Goal: Task Accomplishment & Management: Manage account settings

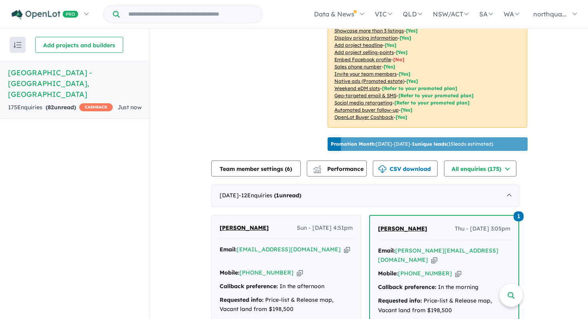
scroll to position [268, 0]
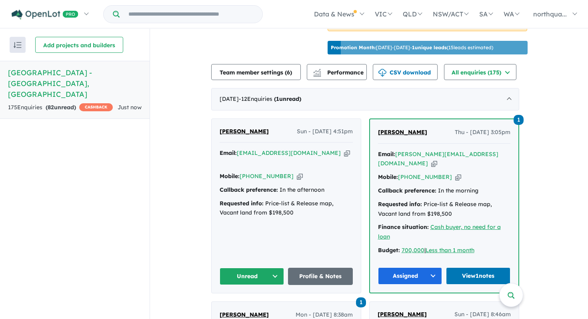
click at [231, 128] on span "[PERSON_NAME]" at bounding box center [244, 131] width 49 height 7
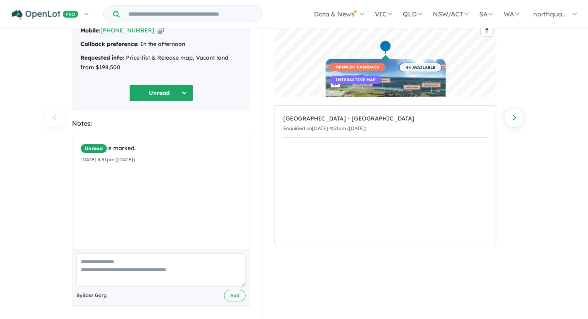
scroll to position [76, 0]
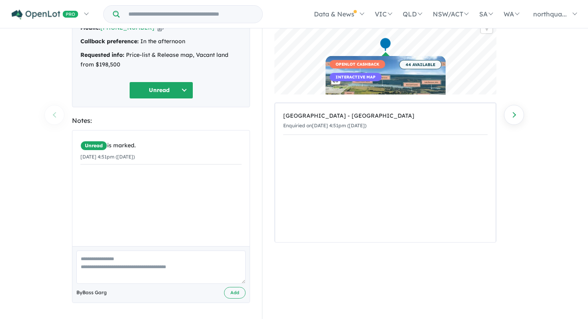
click at [154, 253] on textarea at bounding box center [160, 266] width 169 height 33
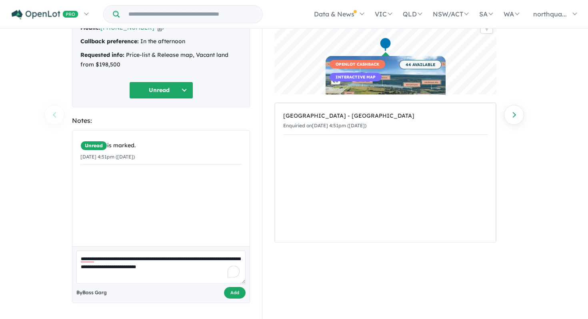
type textarea "**********"
click at [238, 292] on button "Add" at bounding box center [235, 293] width 22 height 12
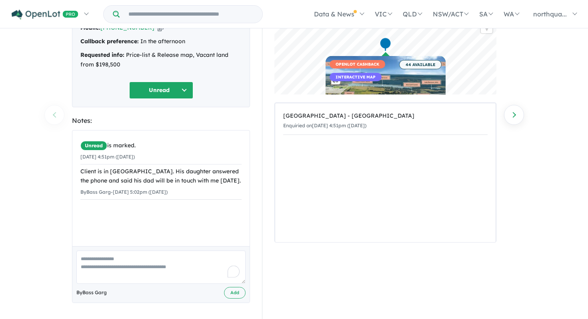
click at [154, 90] on button "Unread" at bounding box center [161, 90] width 64 height 17
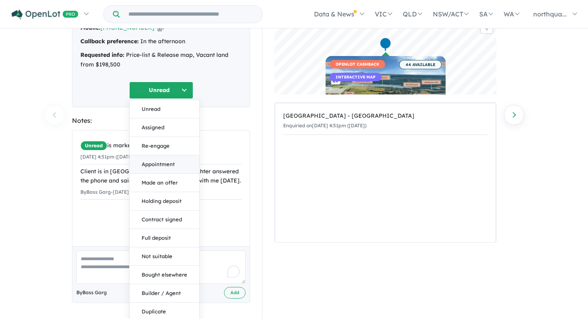
scroll to position [96, 0]
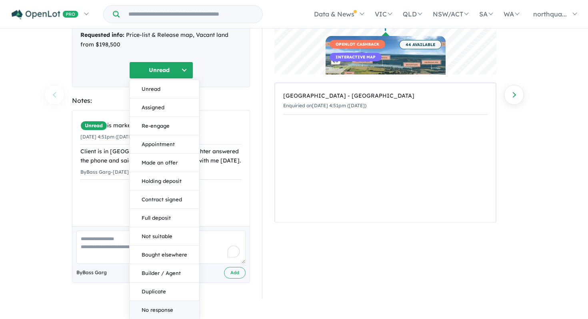
click at [162, 311] on button "No response" at bounding box center [165, 310] width 70 height 18
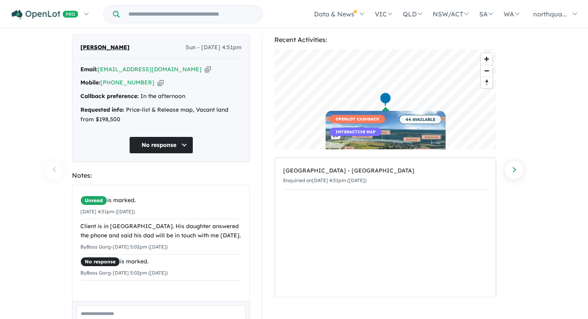
scroll to position [0, 0]
